Goal: Transaction & Acquisition: Download file/media

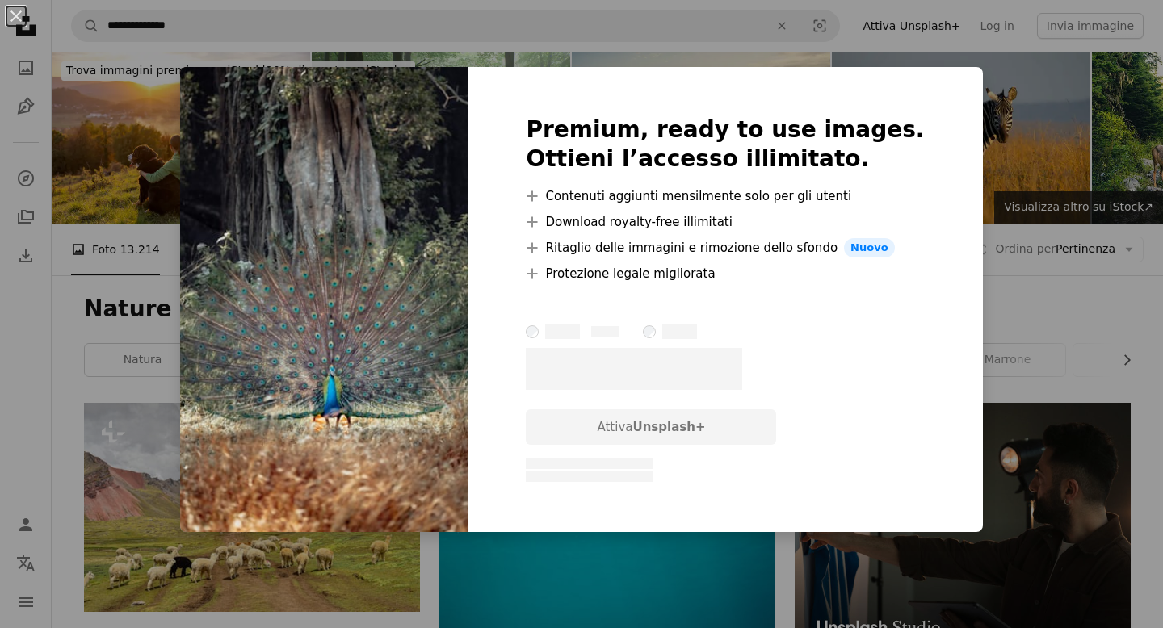
scroll to position [10318, 0]
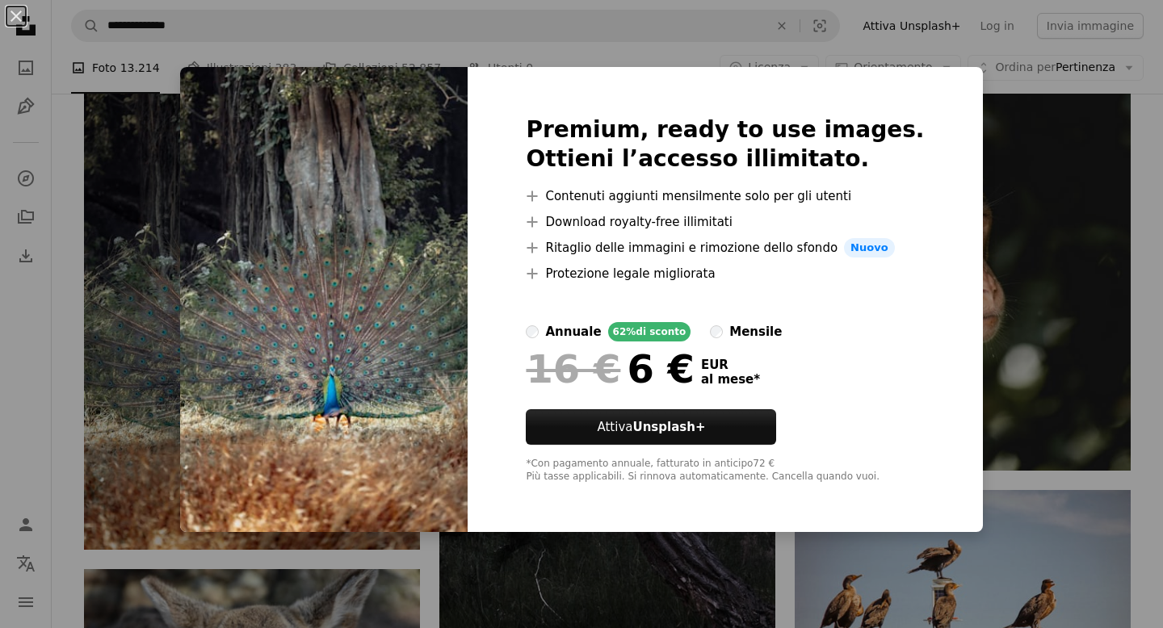
click at [1027, 208] on div "An X shape Premium, ready to use images. Ottieni l’accesso illimitato. A plus s…" at bounding box center [581, 314] width 1163 height 628
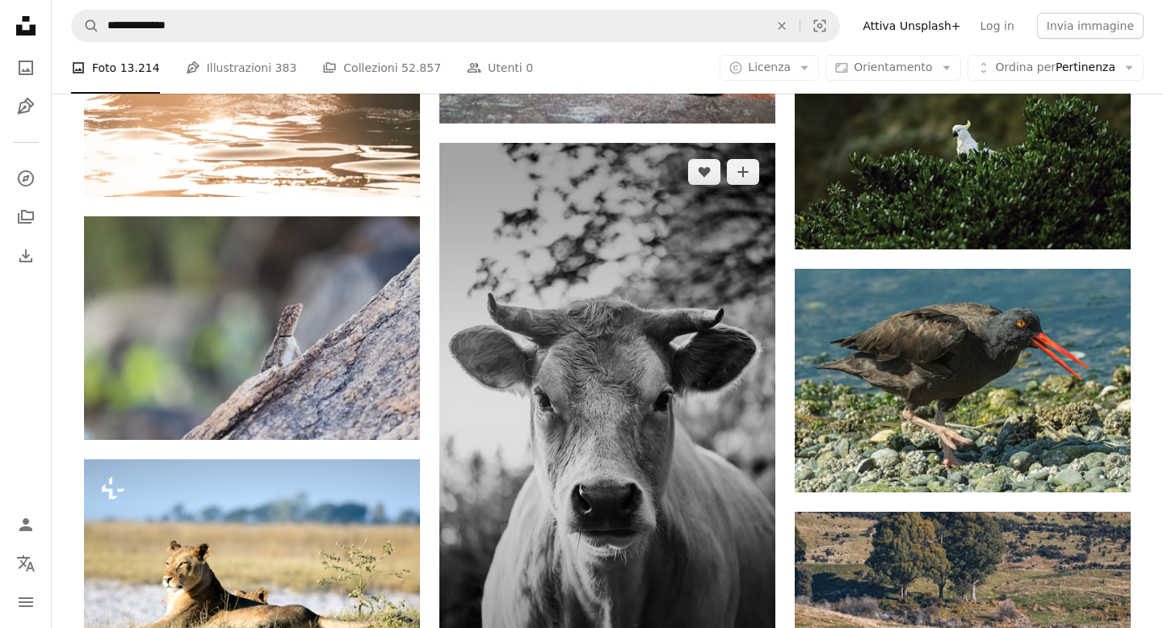
scroll to position [12129, 0]
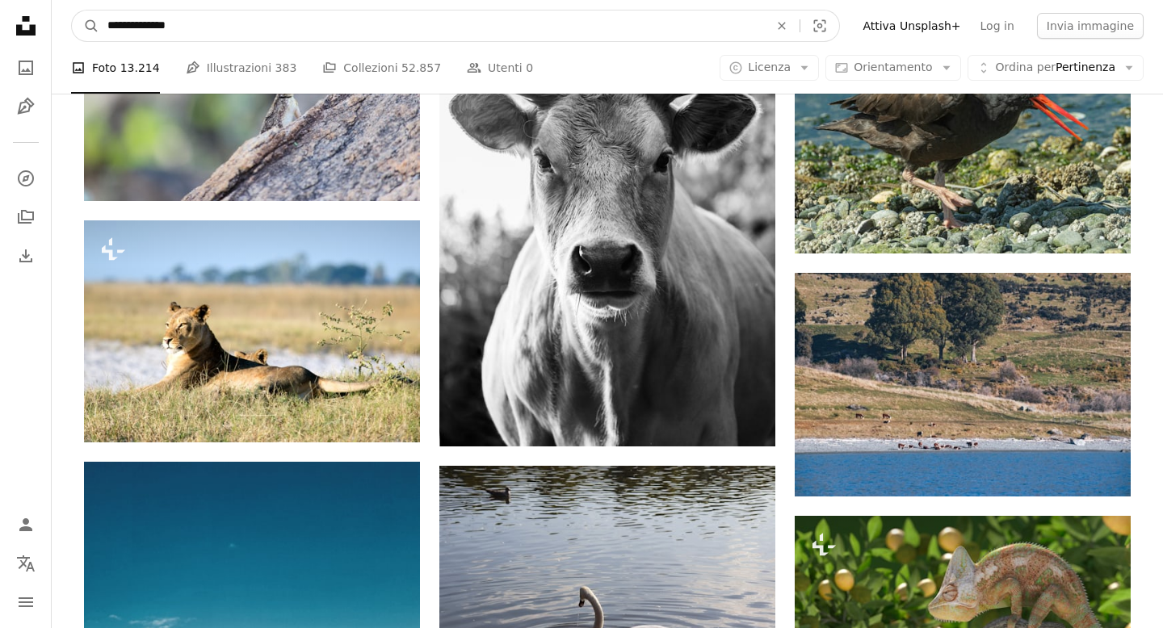
drag, startPoint x: 205, startPoint y: 27, endPoint x: 0, endPoint y: 26, distance: 205.2
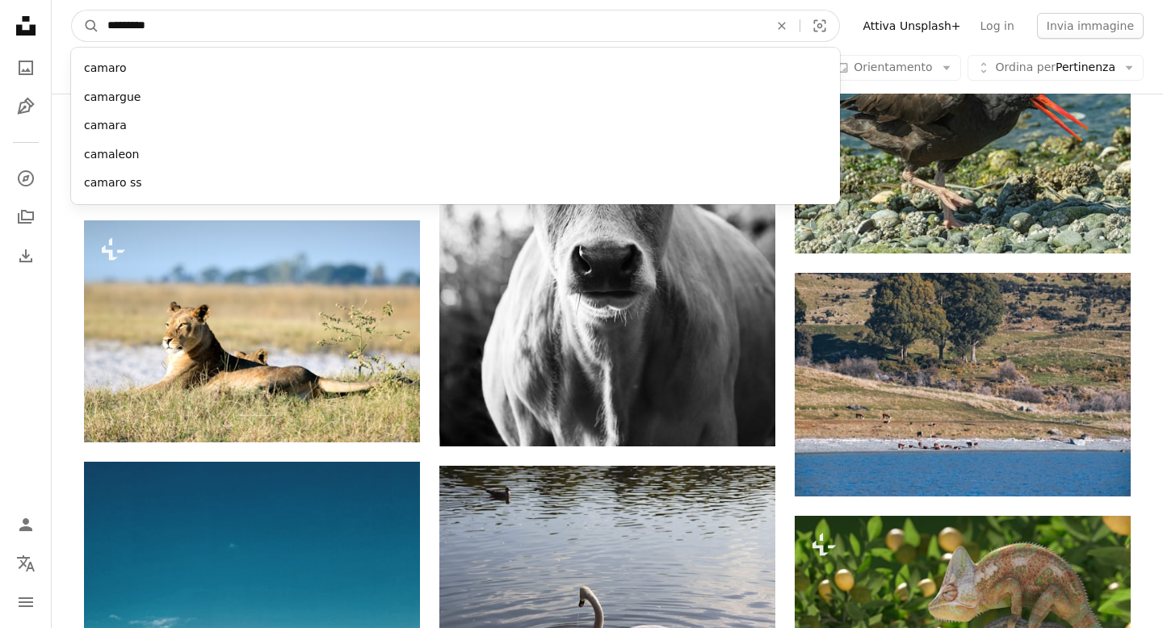
type input "**********"
click button "A magnifying glass" at bounding box center [85, 26] width 27 height 31
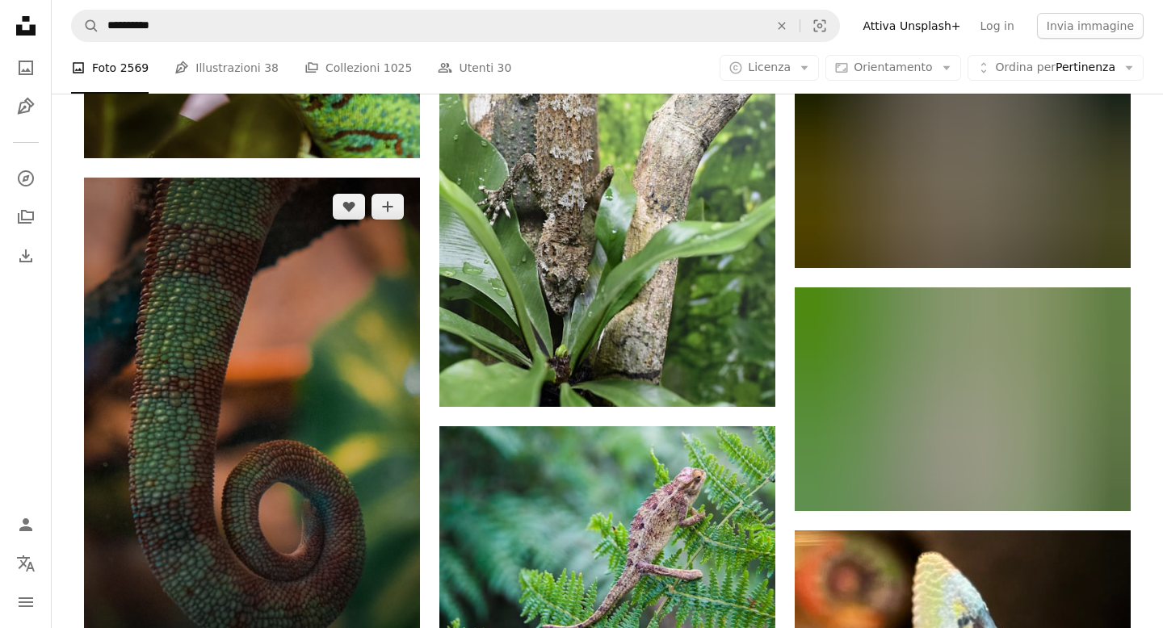
scroll to position [7602, 0]
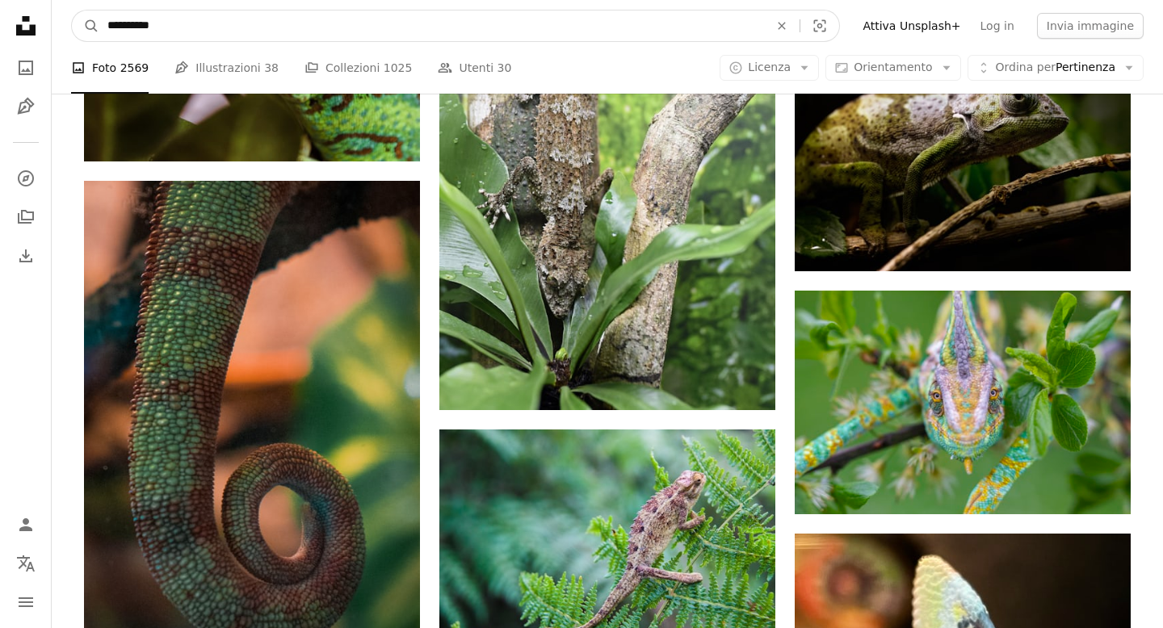
drag, startPoint x: 192, startPoint y: 31, endPoint x: 0, endPoint y: 31, distance: 192.2
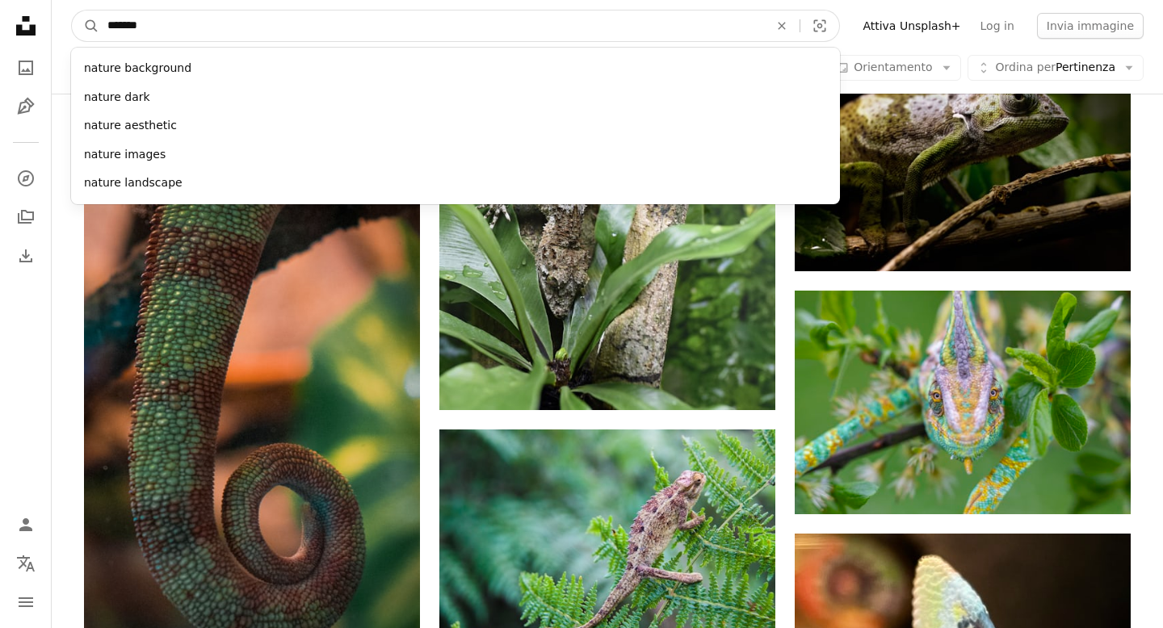
type input "******"
click at [72, 11] on button "A magnifying glass" at bounding box center [85, 26] width 27 height 31
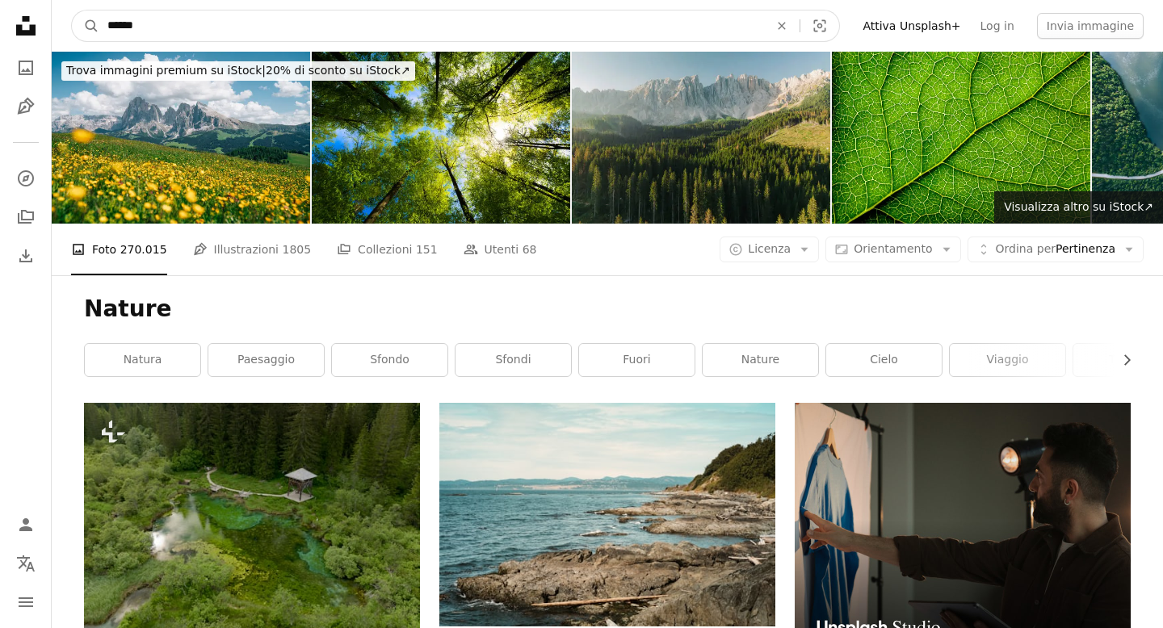
click at [158, 31] on input "******" at bounding box center [431, 26] width 665 height 31
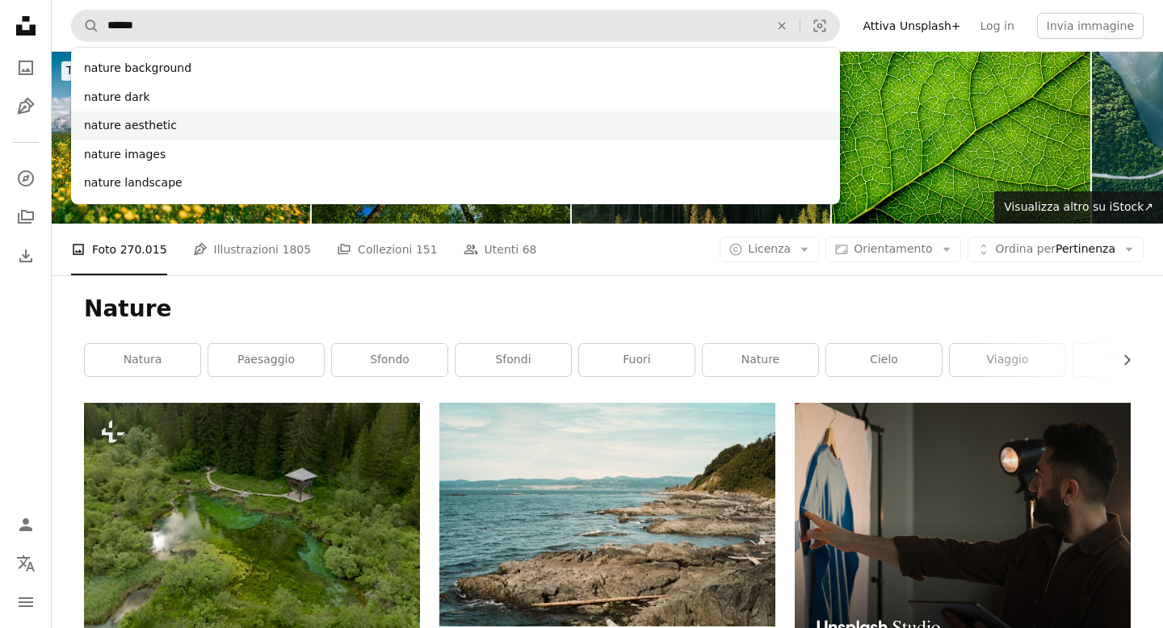
click at [149, 124] on div "nature aesthetic" at bounding box center [455, 125] width 769 height 29
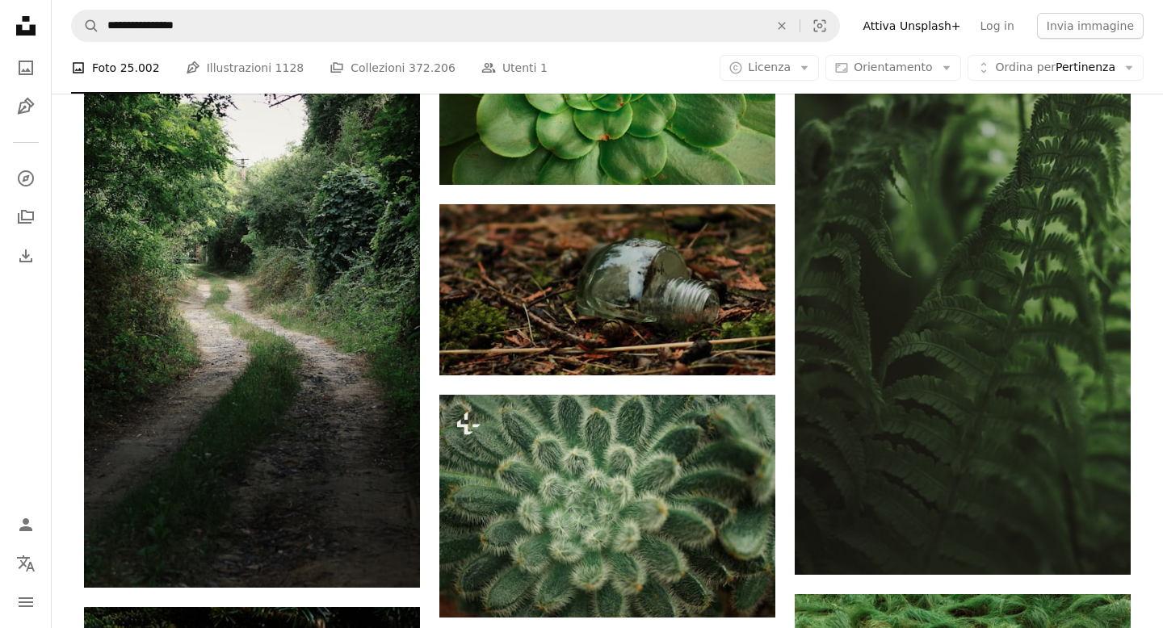
scroll to position [16780, 0]
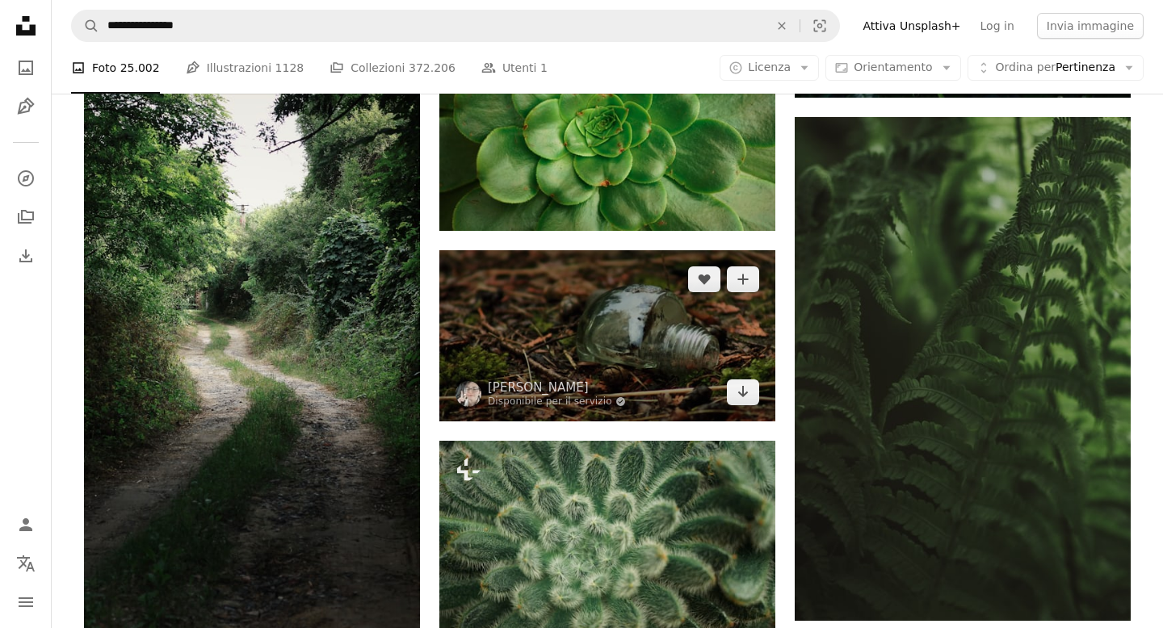
click at [557, 317] on img at bounding box center [607, 335] width 336 height 170
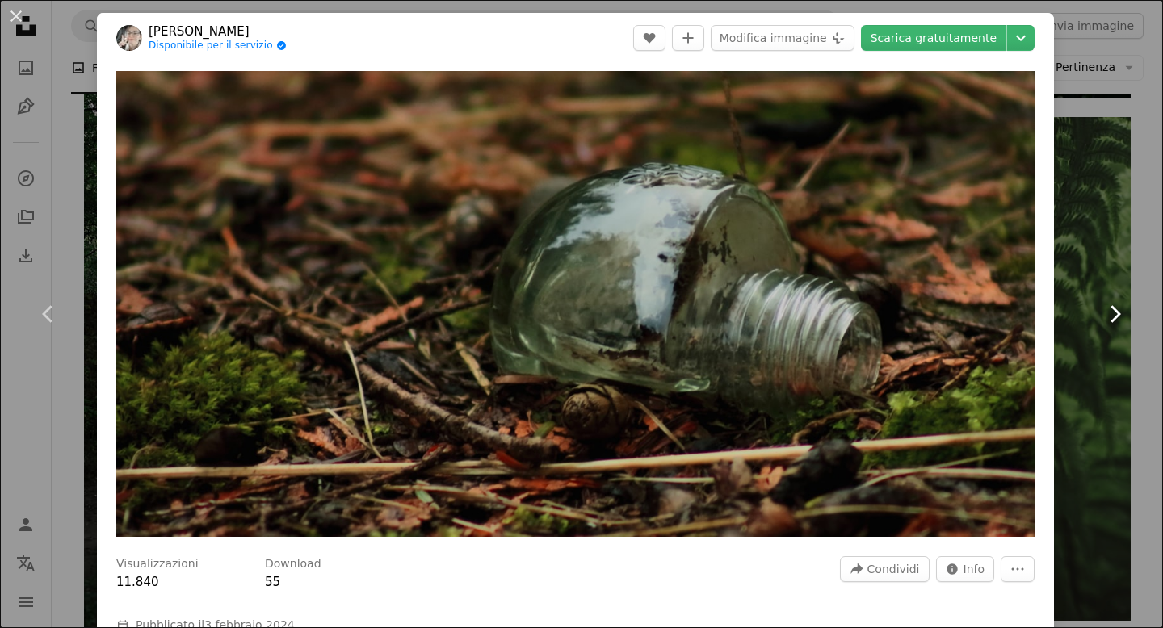
click at [1120, 313] on icon "Chevron right" at bounding box center [1115, 314] width 26 height 26
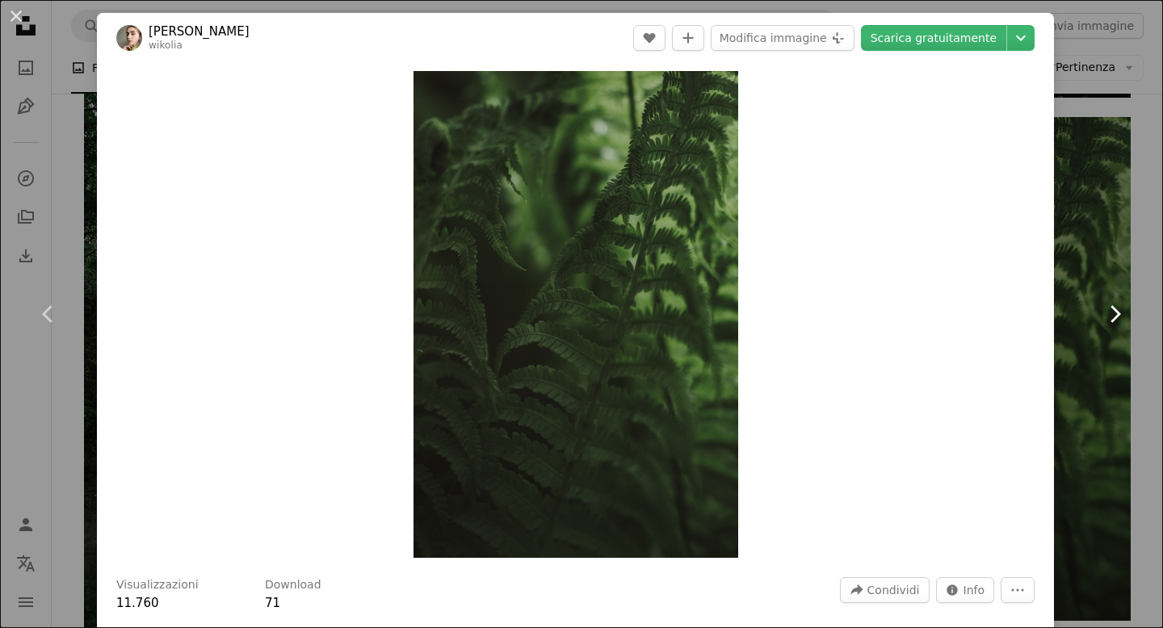
click at [1137, 345] on link "Chevron right" at bounding box center [1114, 314] width 97 height 155
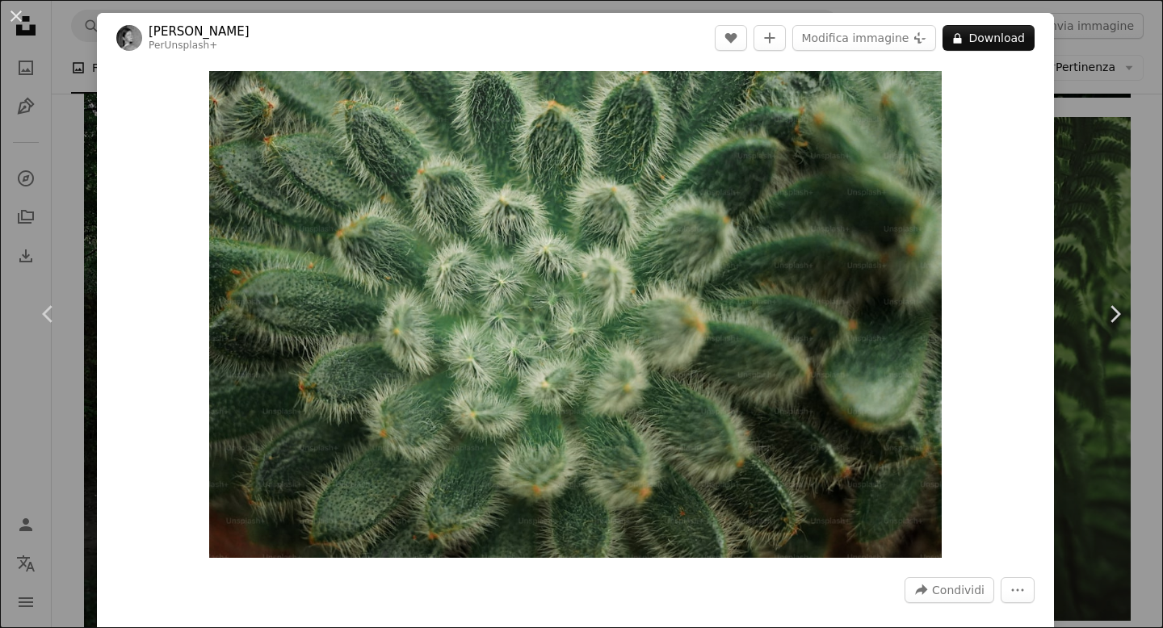
click at [1140, 412] on div "An X shape Chevron left Chevron right [PERSON_NAME] Per Unsplash+ A heart A plu…" at bounding box center [581, 314] width 1163 height 628
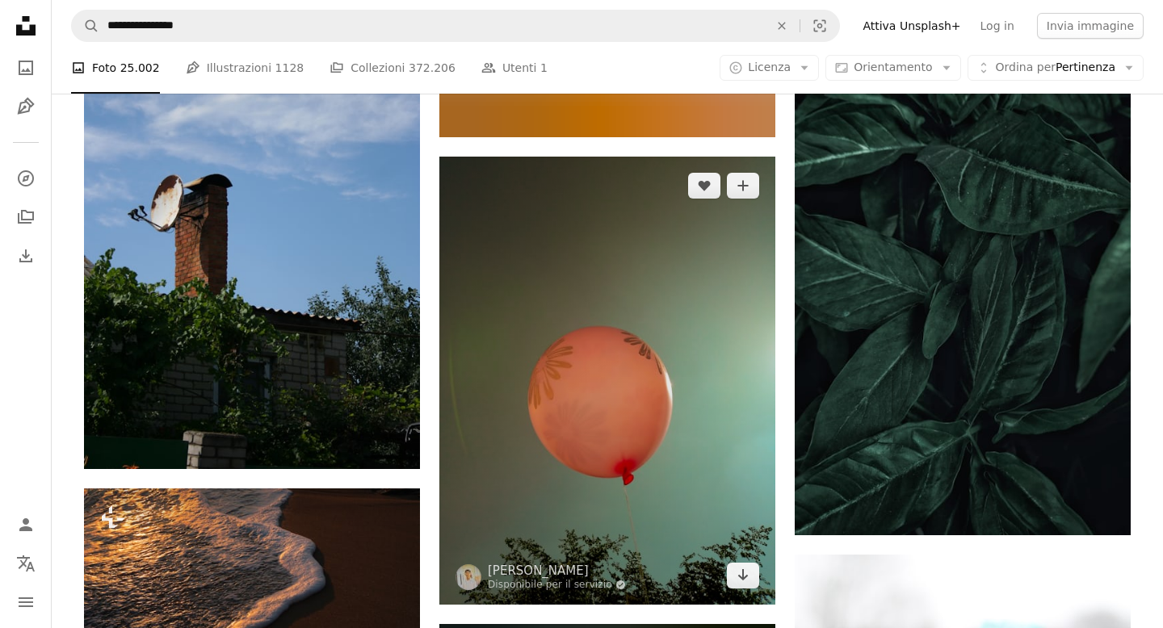
scroll to position [23411, 0]
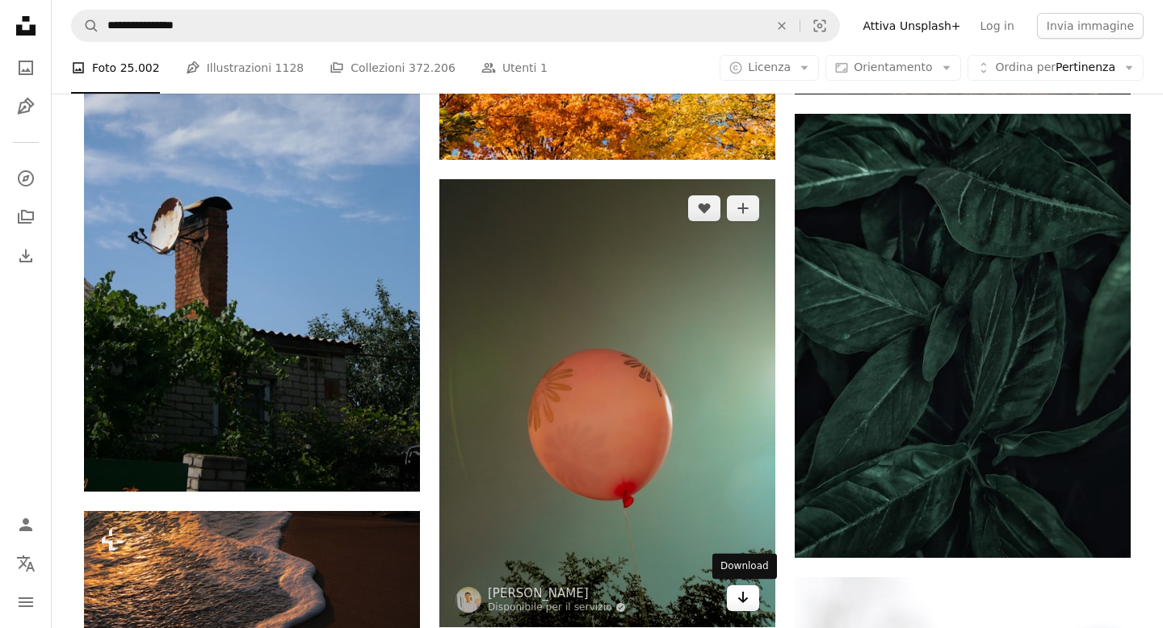
click at [744, 598] on icon "Arrow pointing down" at bounding box center [743, 597] width 13 height 19
